Goal: Obtain resource: Obtain resource

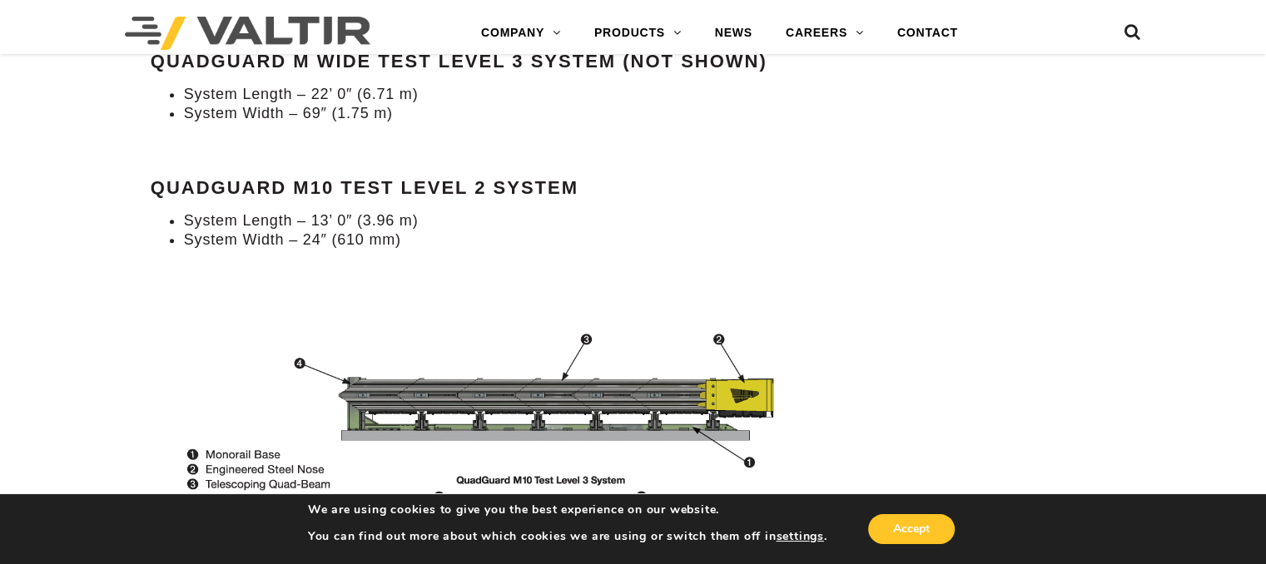
scroll to position [1831, 0]
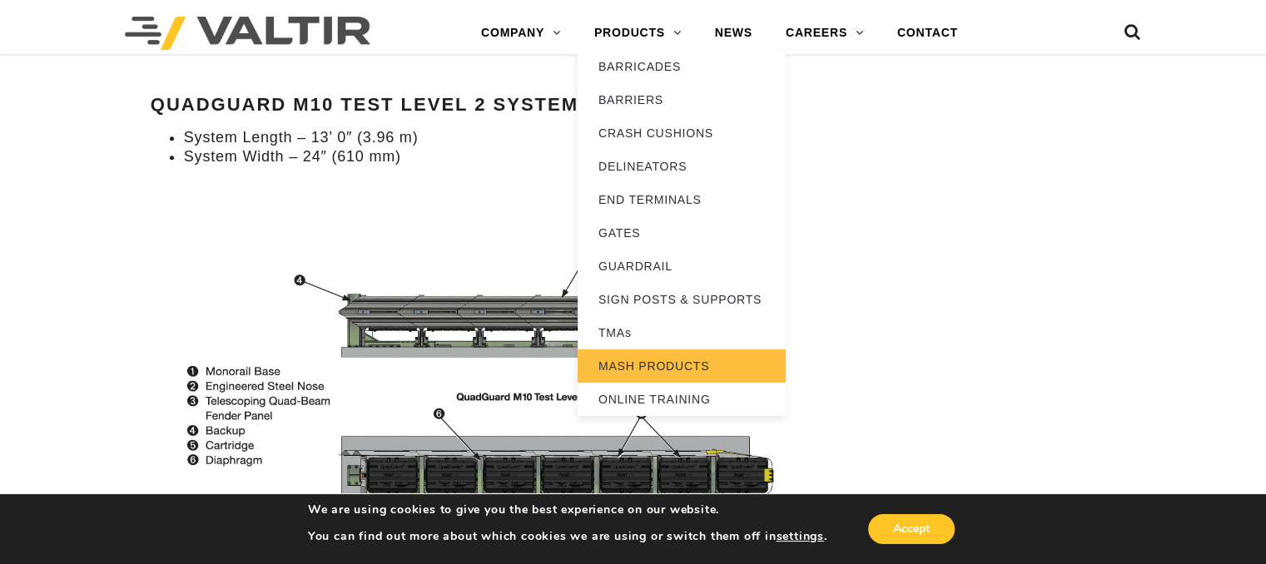
click at [711, 367] on link "MASH PRODUCTS" at bounding box center [682, 366] width 208 height 33
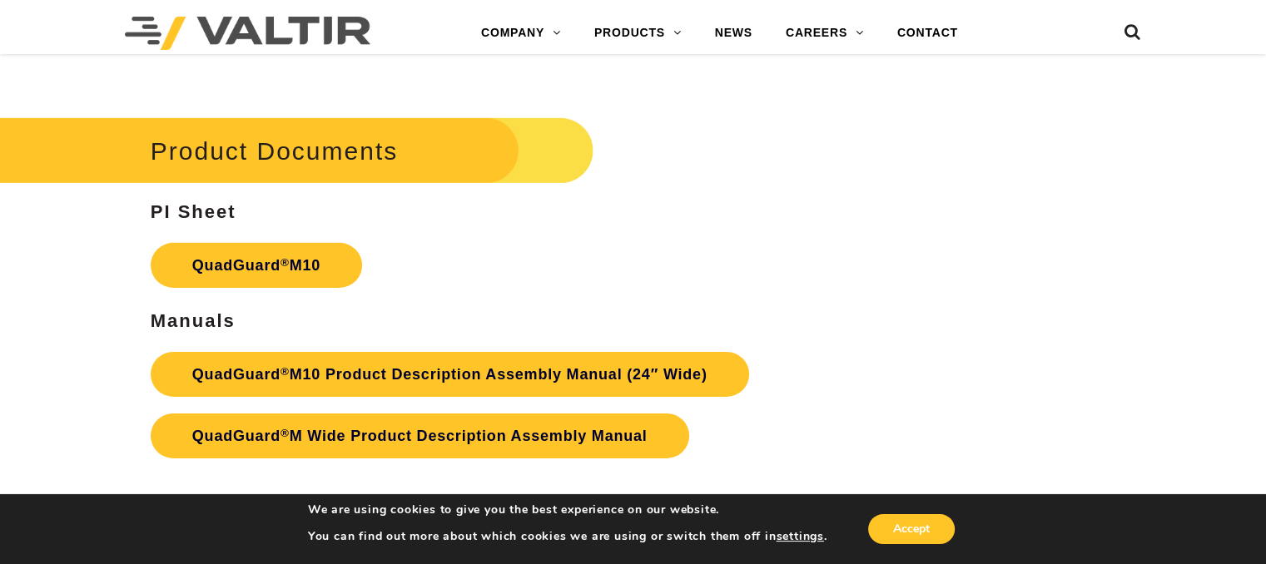
scroll to position [5243, 0]
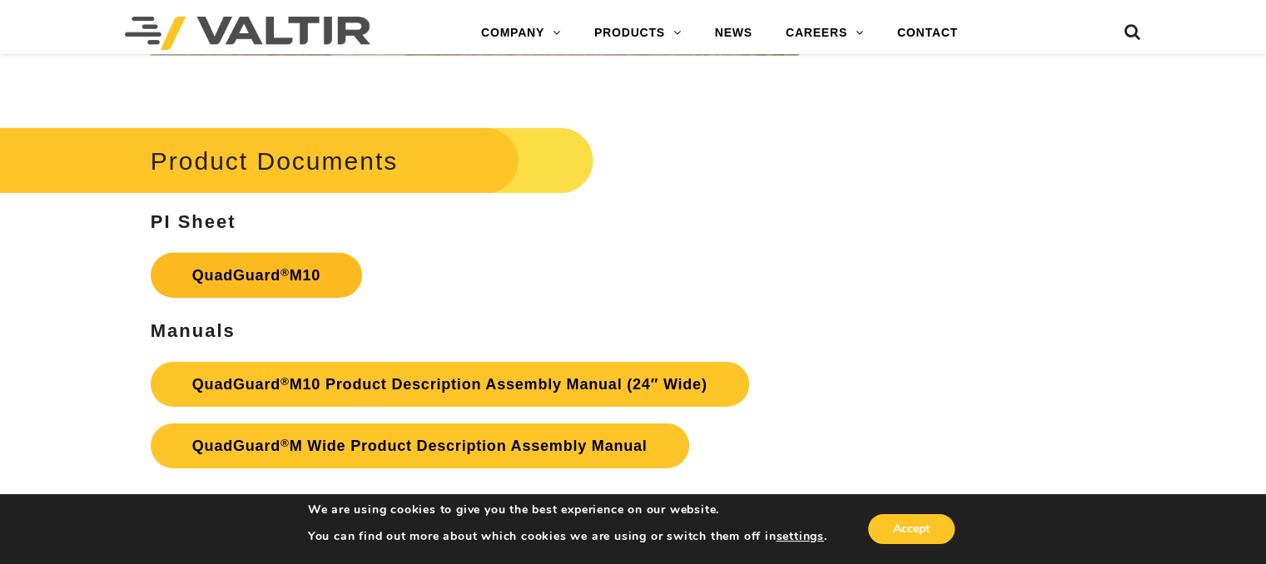
click at [263, 253] on link "QuadGuard ® M10" at bounding box center [256, 275] width 211 height 45
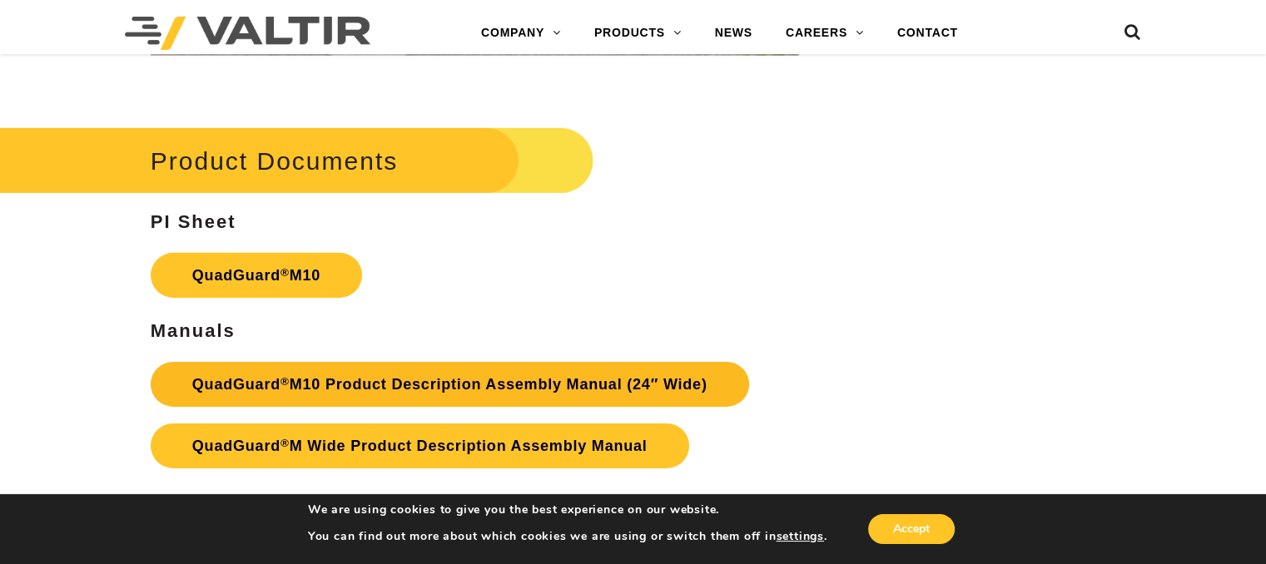
click at [399, 362] on link "QuadGuard ® M10 Product Description Assembly Manual (24″ Wide)" at bounding box center [450, 384] width 598 height 45
